Goal: Information Seeking & Learning: Learn about a topic

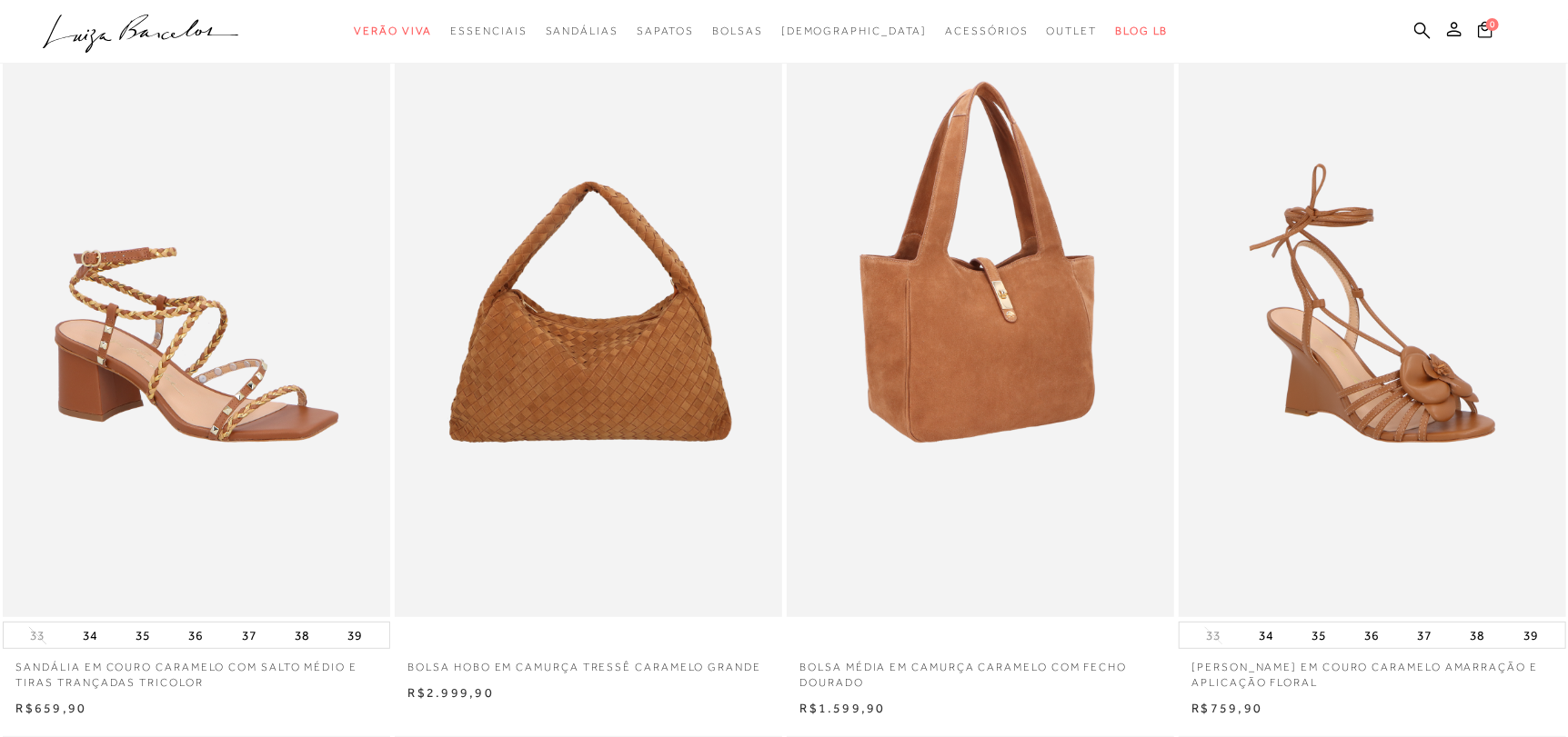
scroll to position [90, 0]
click at [989, 285] on img at bounding box center [980, 327] width 386 height 581
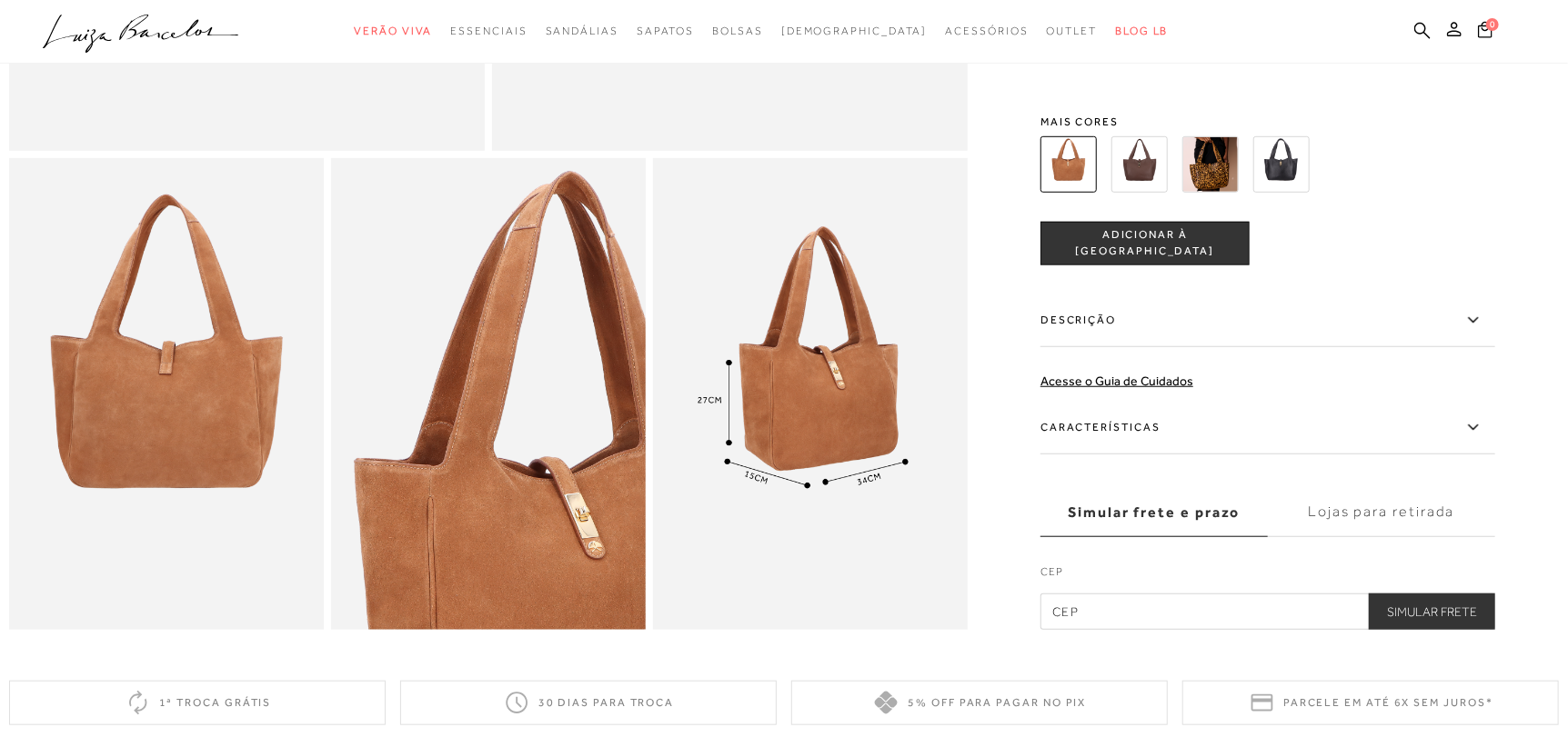
scroll to position [636, 0]
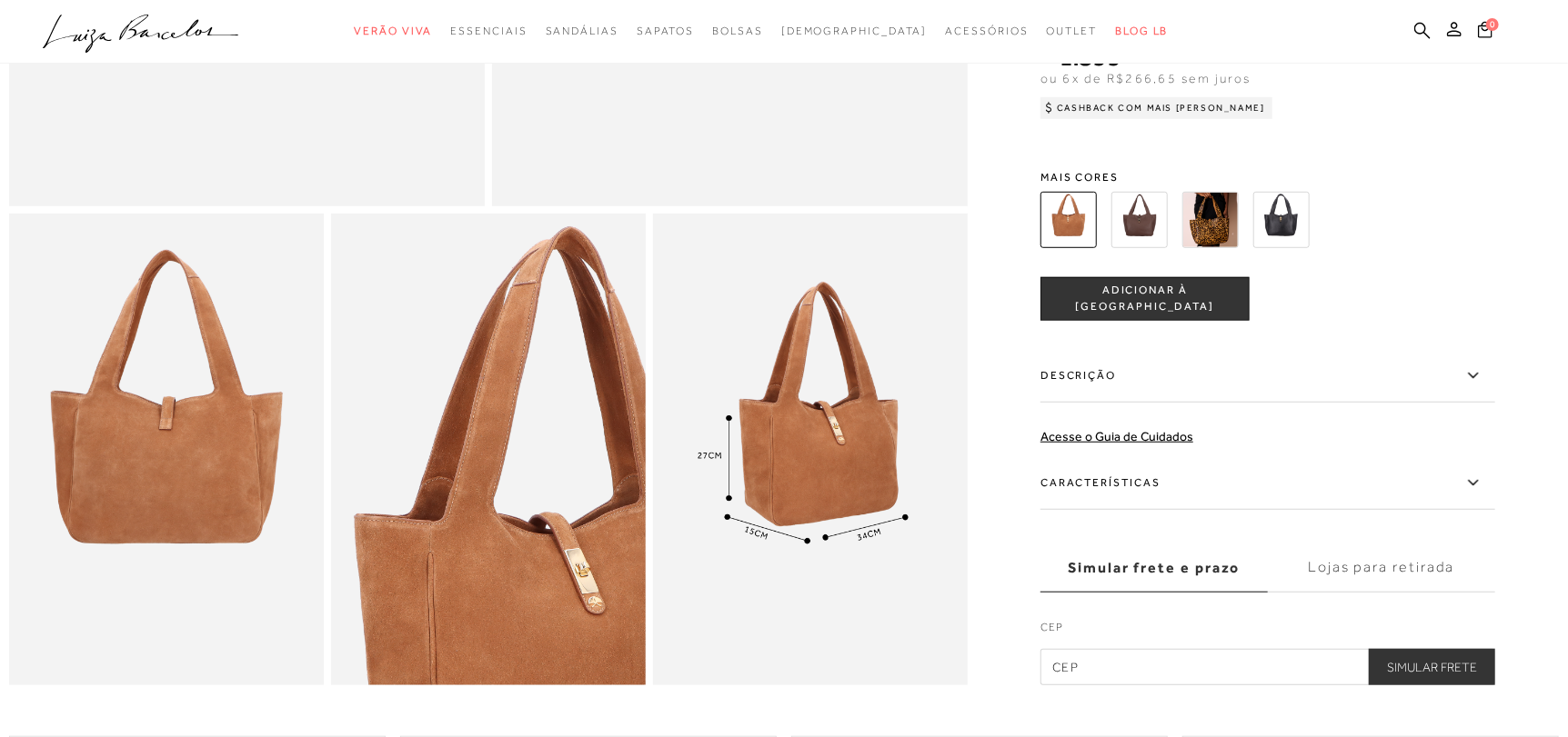
scroll to position [90, 0]
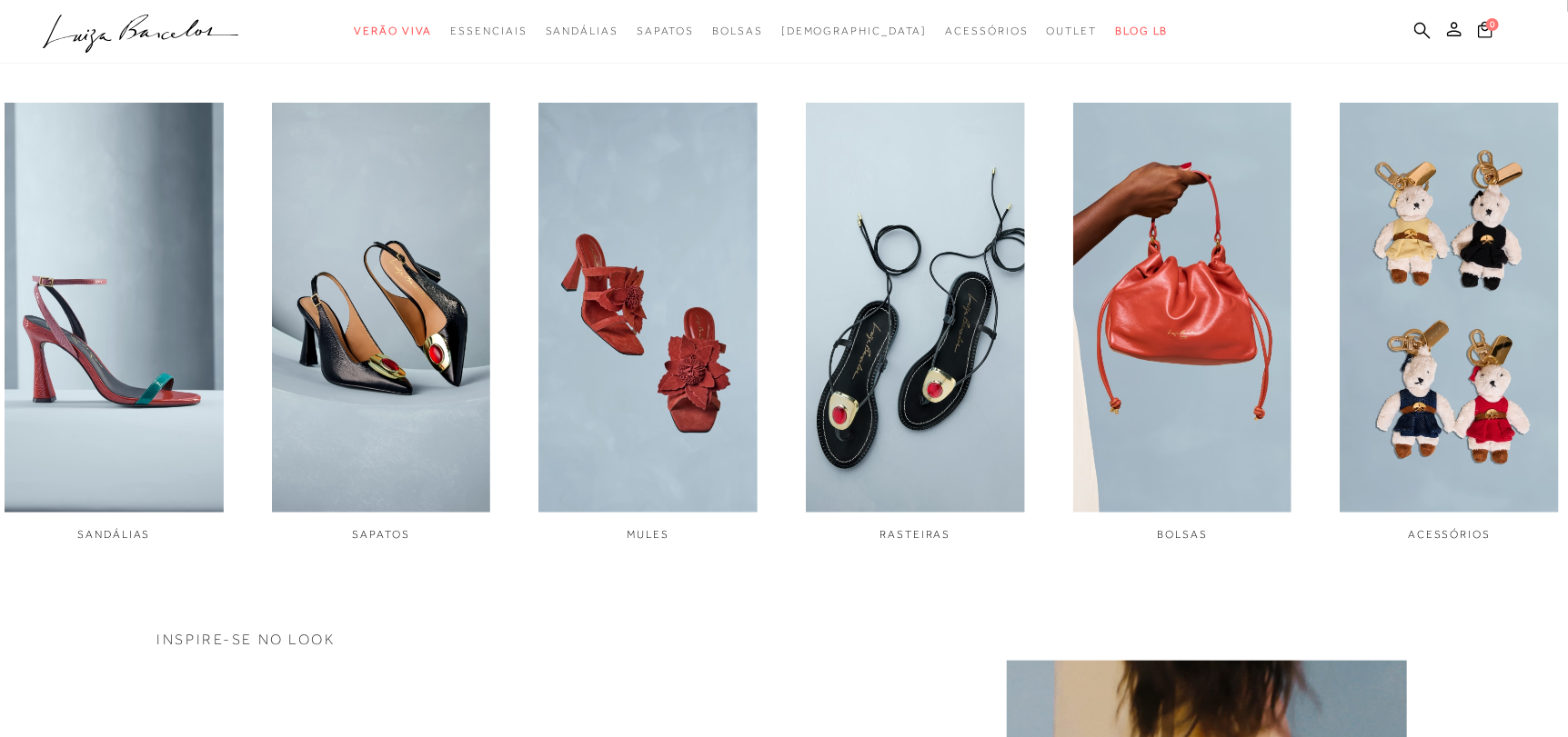
scroll to position [818, 0]
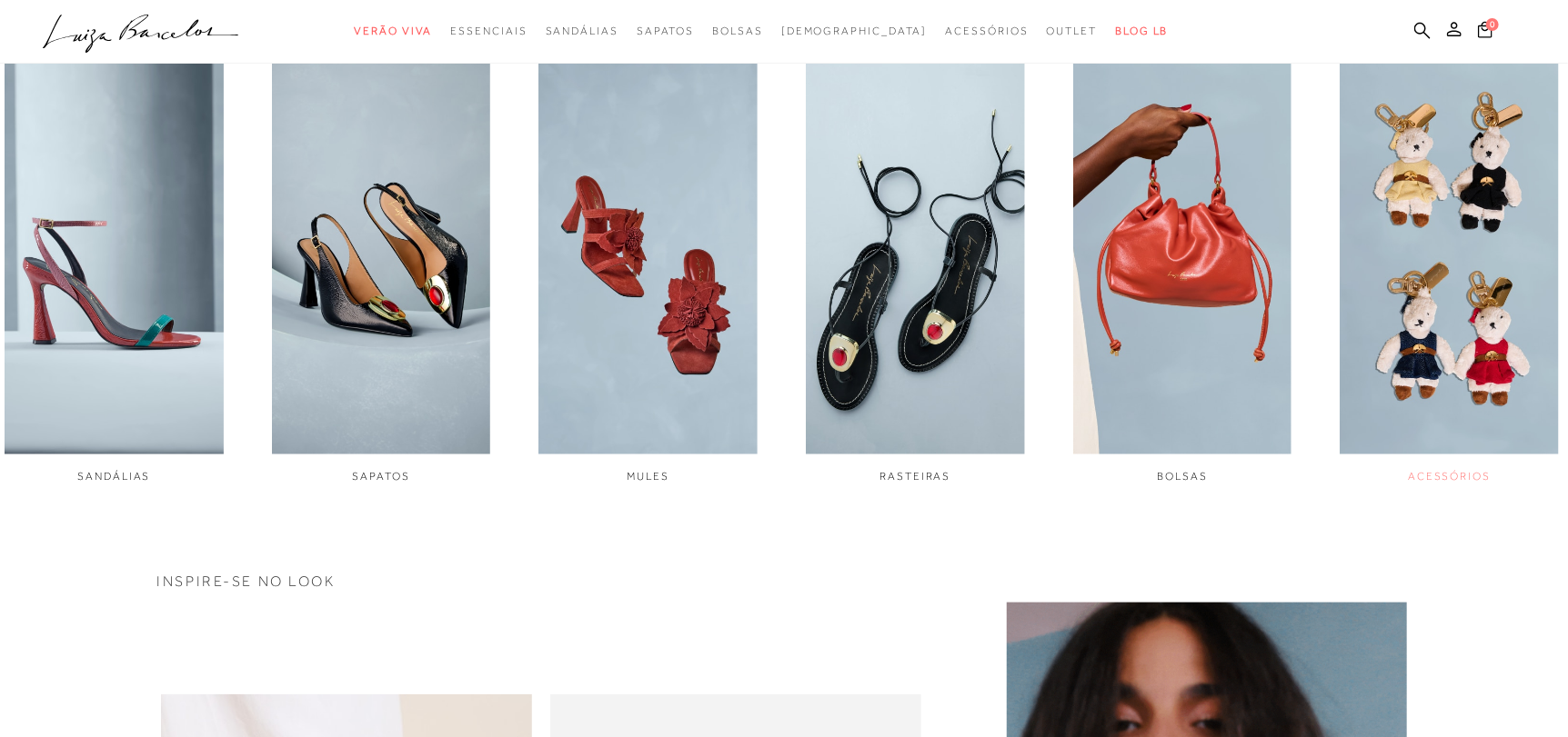
click at [1380, 230] on img "6 / 6" at bounding box center [1449, 250] width 220 height 410
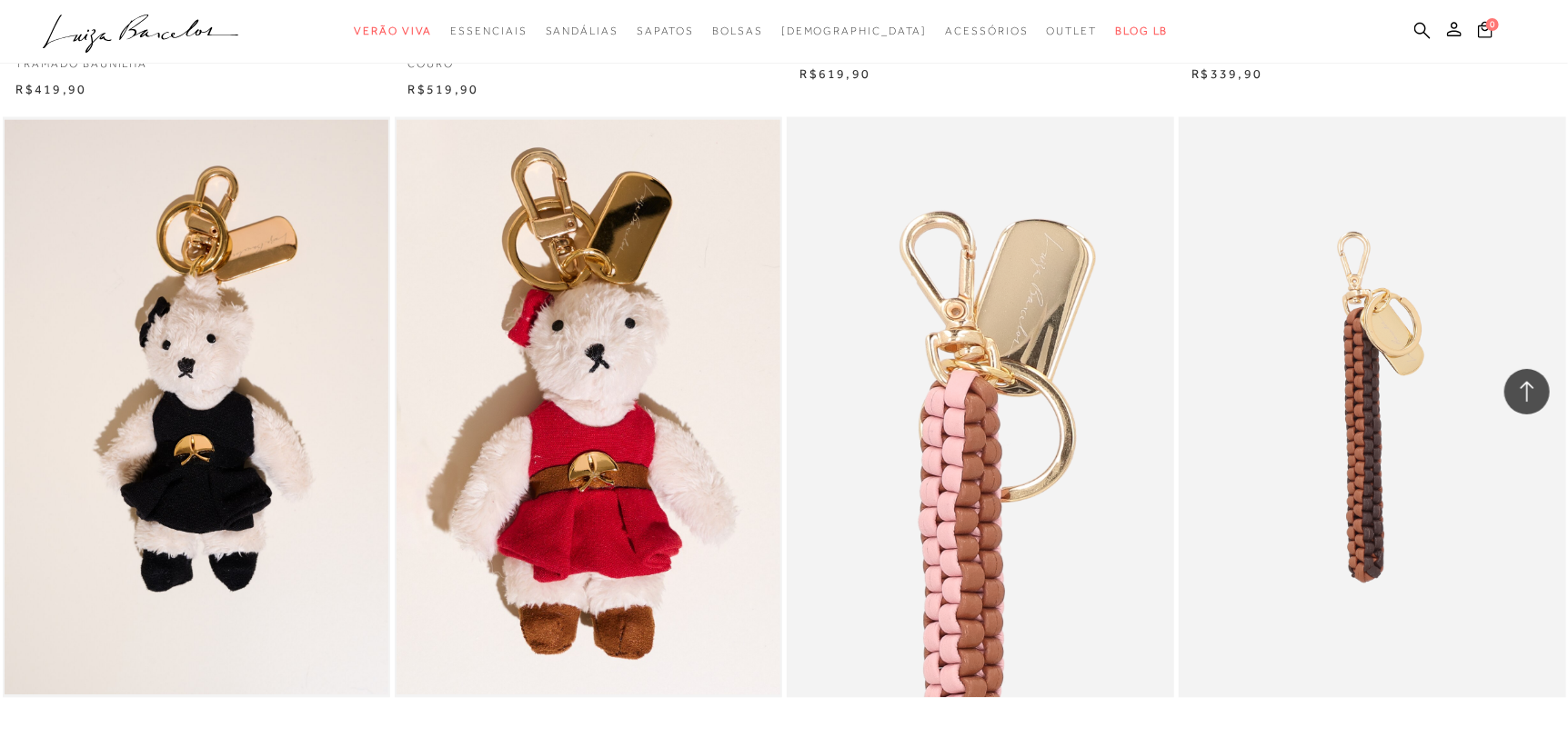
scroll to position [2091, 0]
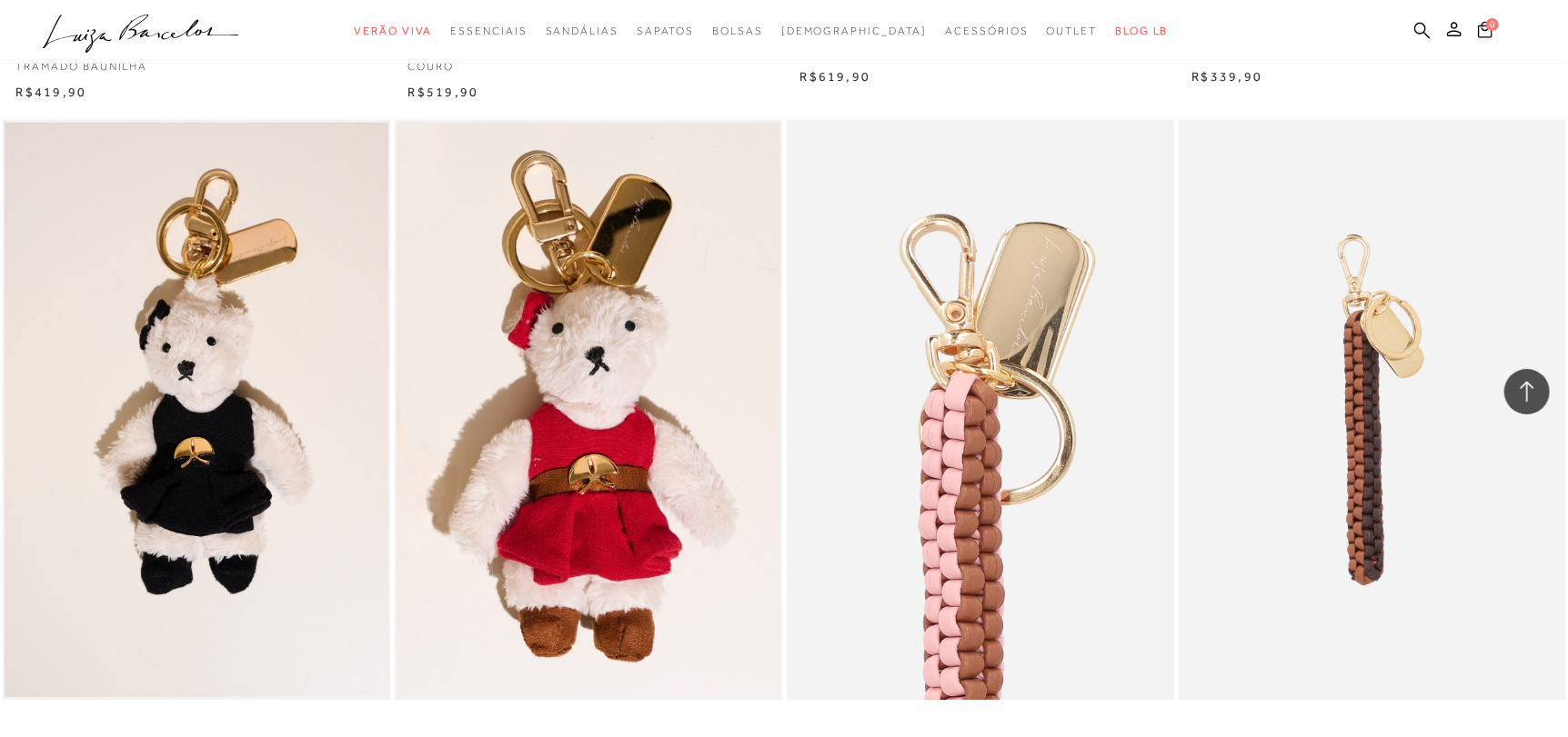
click at [1034, 352] on img at bounding box center [980, 410] width 386 height 581
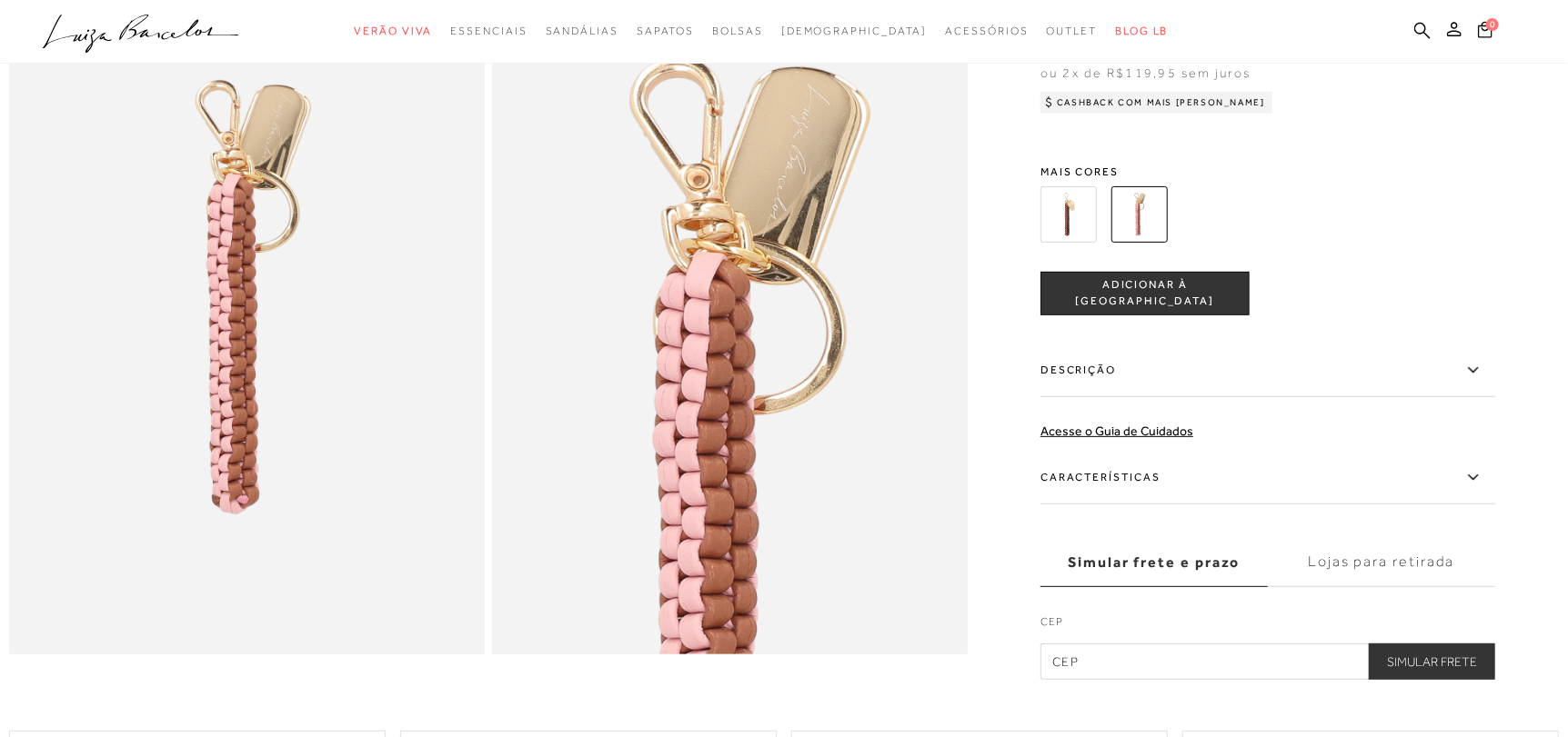
scroll to position [182, 0]
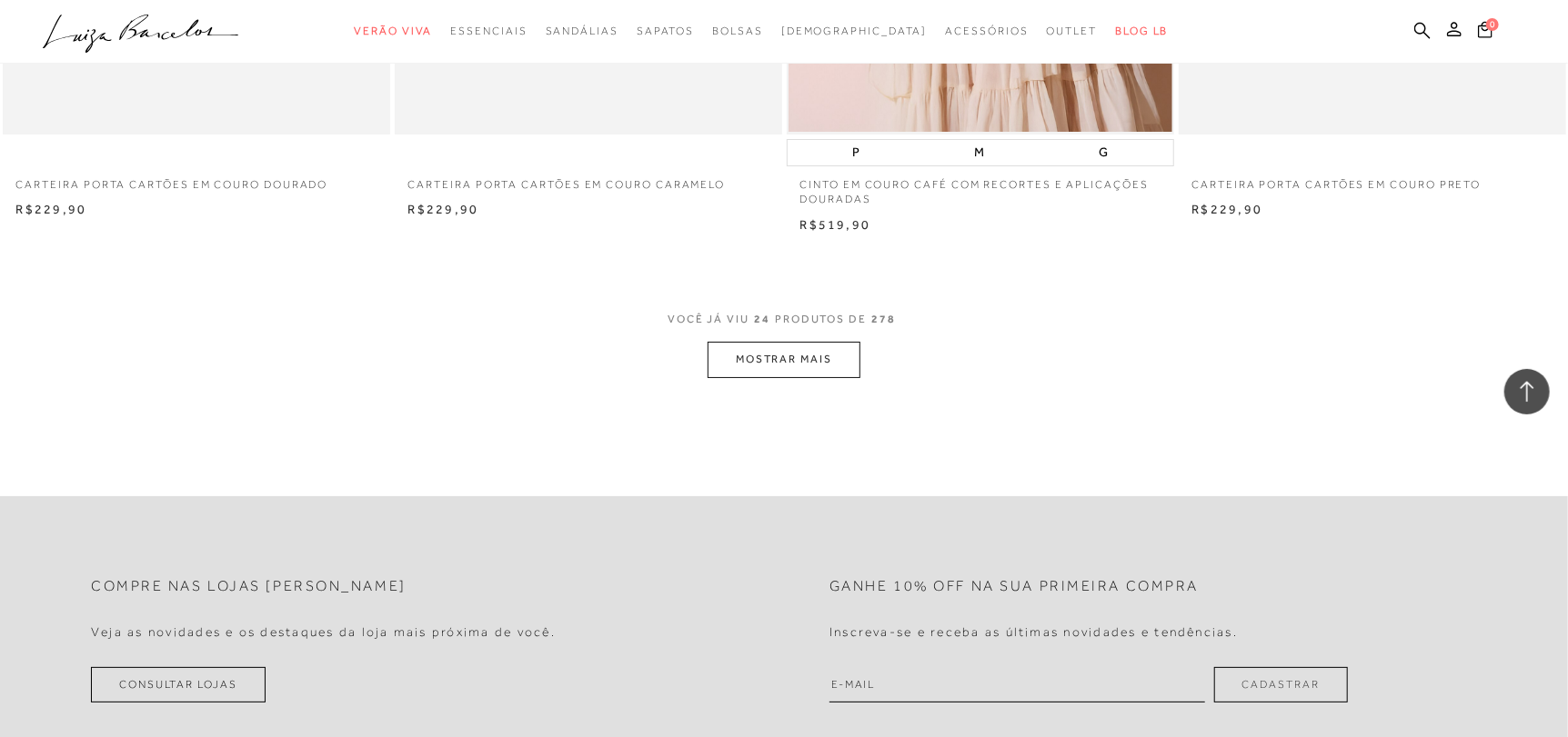
scroll to position [4179, 0]
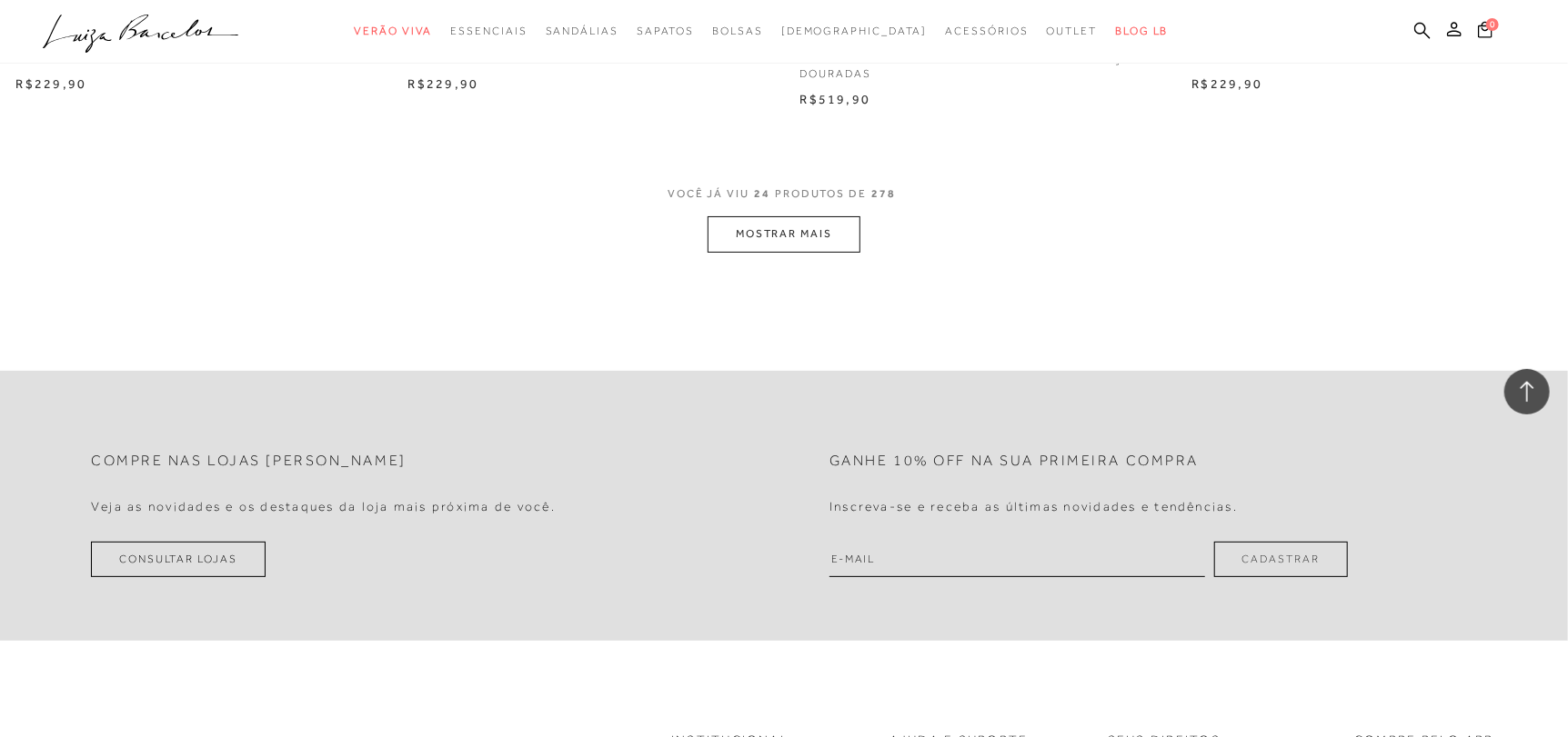
click at [783, 229] on button "MOSTRAR MAIS" at bounding box center [783, 234] width 153 height 36
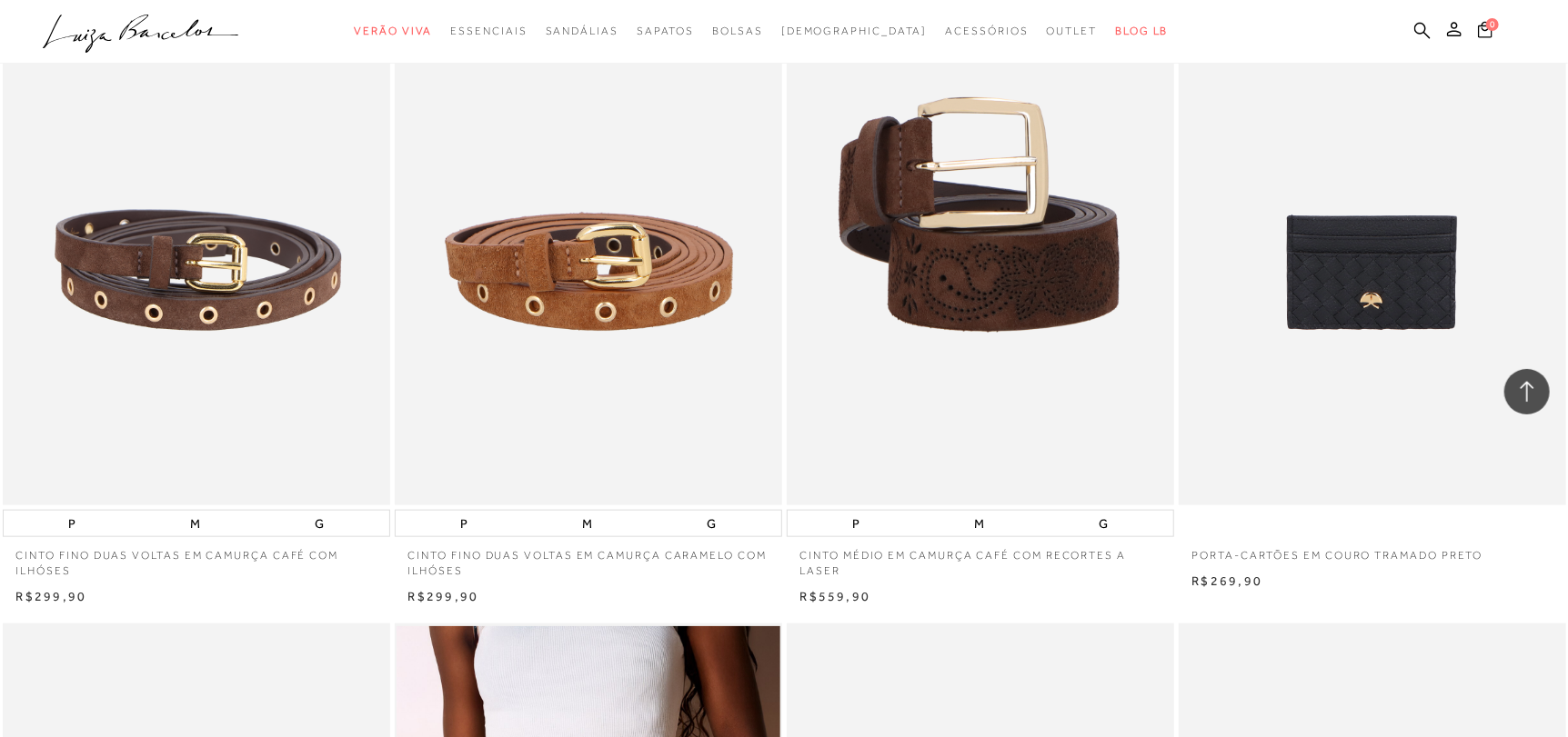
scroll to position [4999, 0]
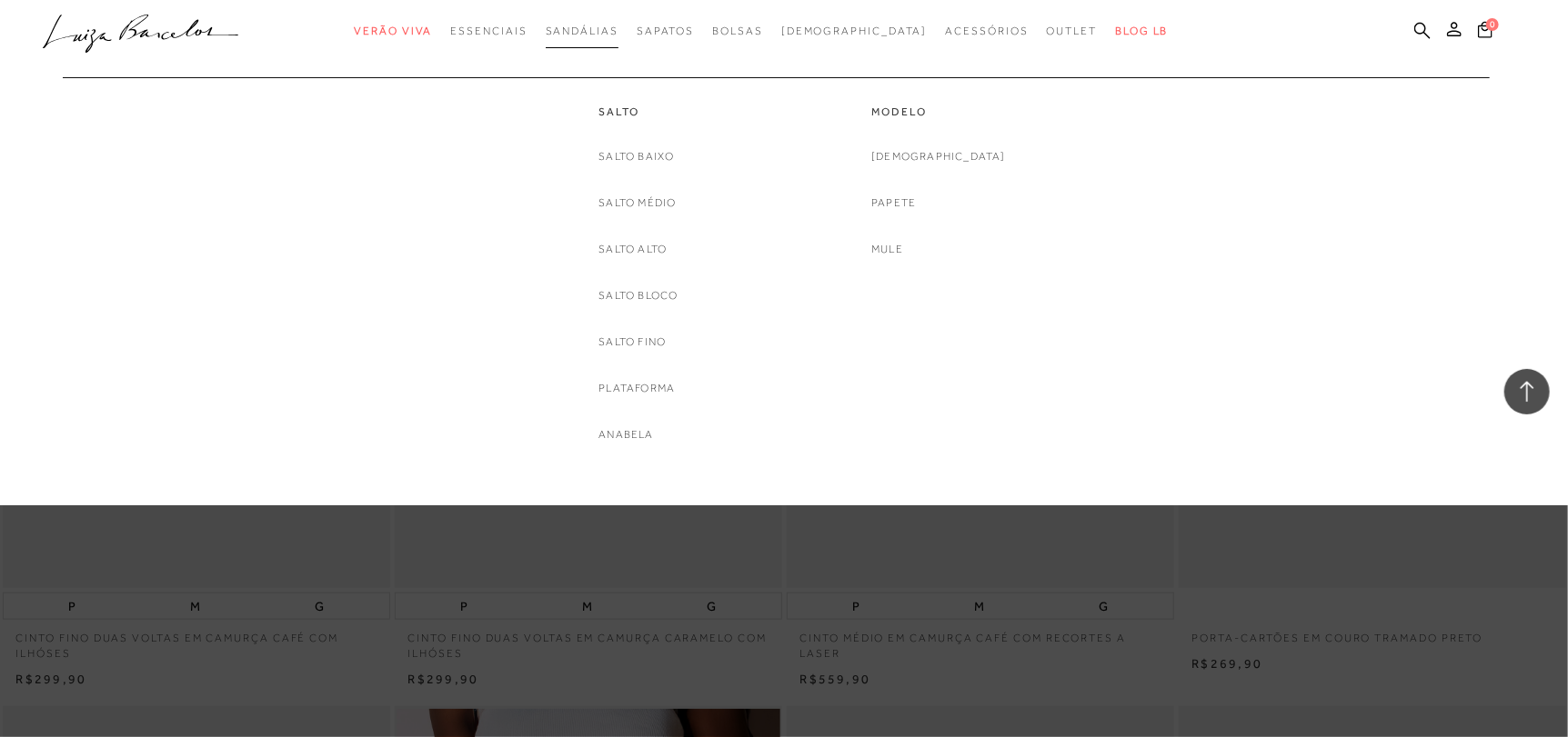
click at [618, 31] on span "Sandálias" at bounding box center [582, 30] width 73 height 13
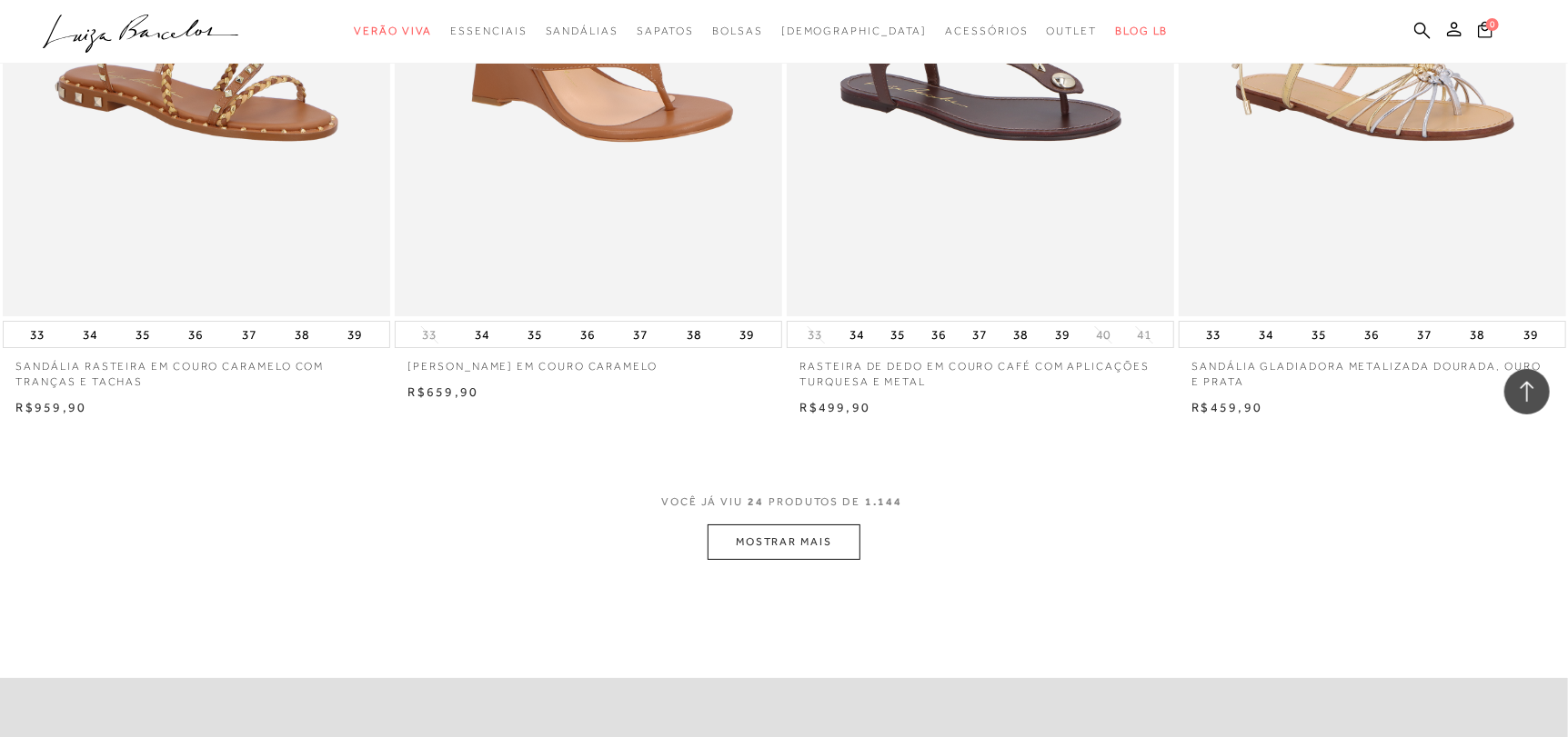
scroll to position [3998, 0]
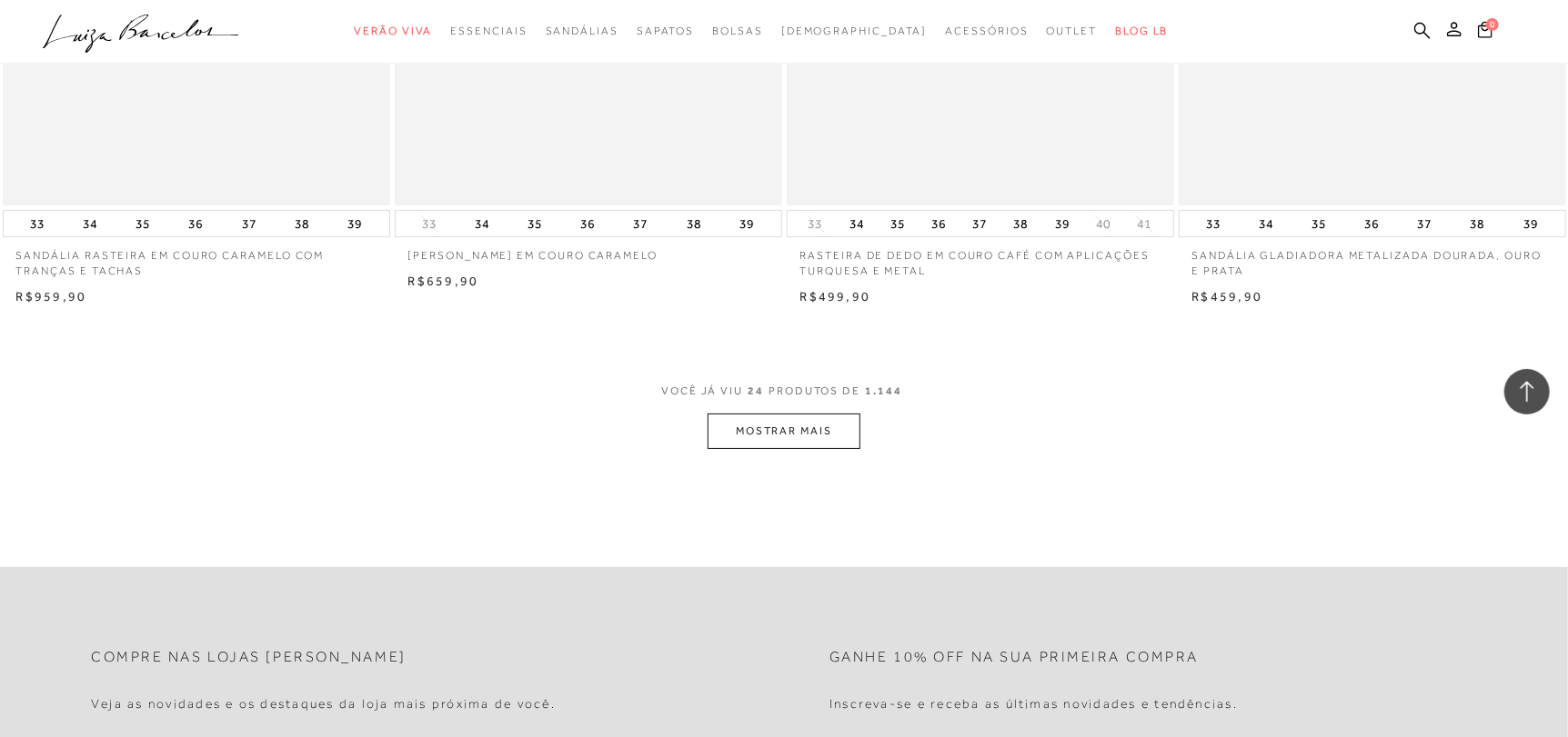
click at [823, 436] on button "MOSTRAR MAIS" at bounding box center [783, 431] width 153 height 36
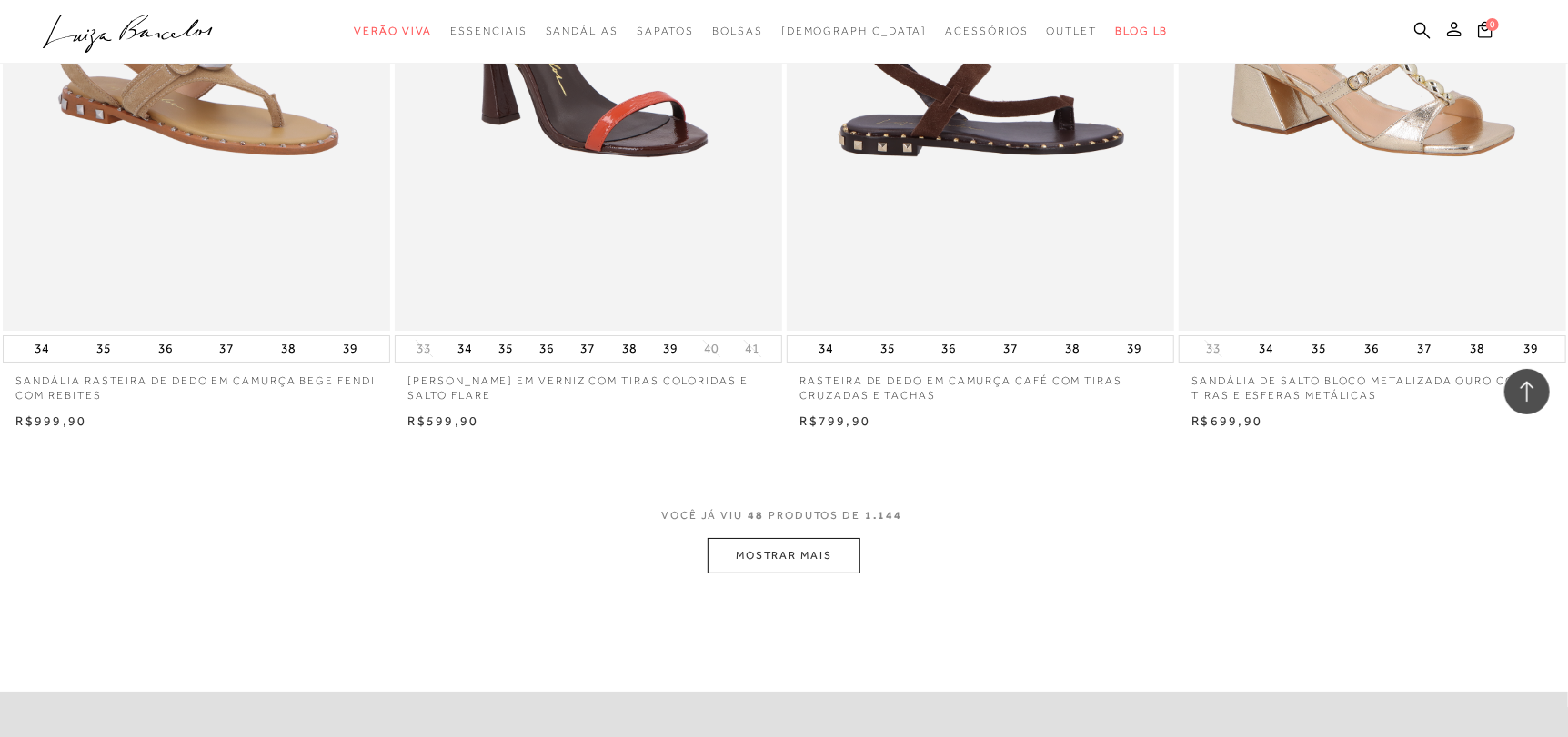
scroll to position [8088, 0]
